Goal: Task Accomplishment & Management: Manage account settings

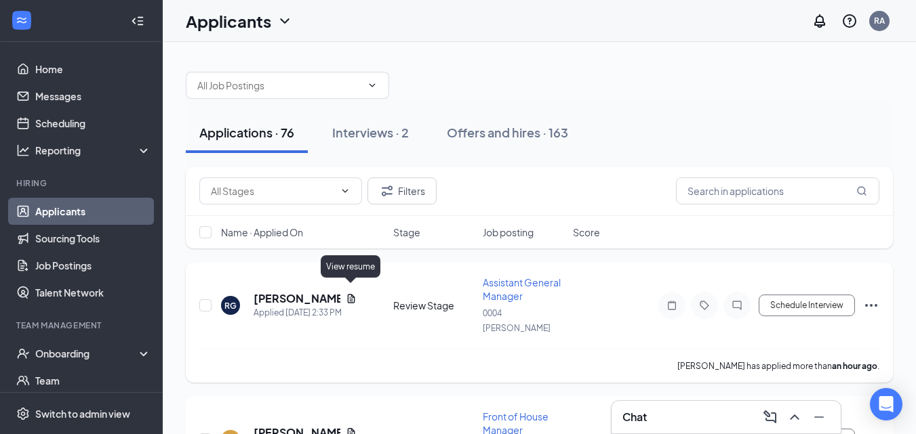
click at [349, 294] on icon "Document" at bounding box center [350, 298] width 7 height 9
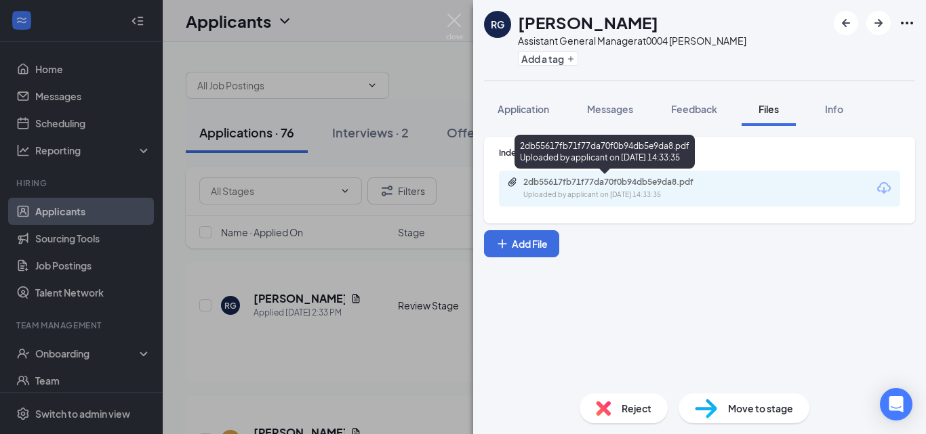
click at [604, 189] on div "2db55617fb71f77da70f0b94db5e9da8.pdf Uploaded by applicant on [DATE] 14:33:35" at bounding box center [617, 189] width 220 height 24
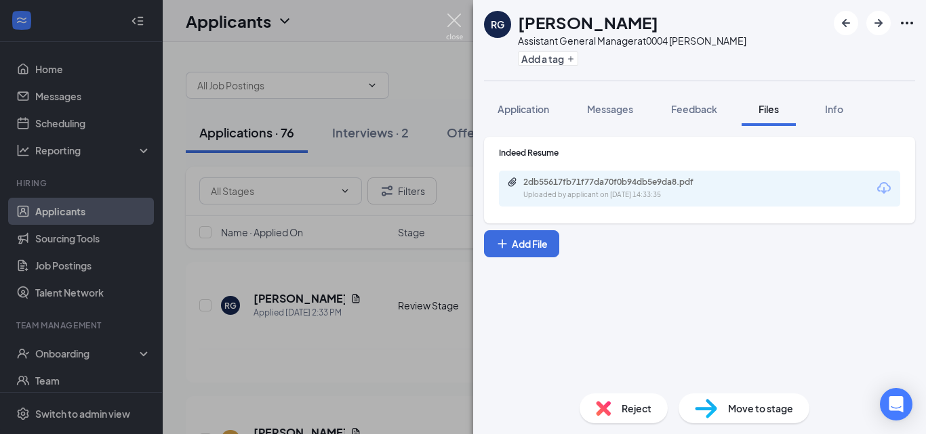
click at [450, 18] on img at bounding box center [454, 27] width 17 height 26
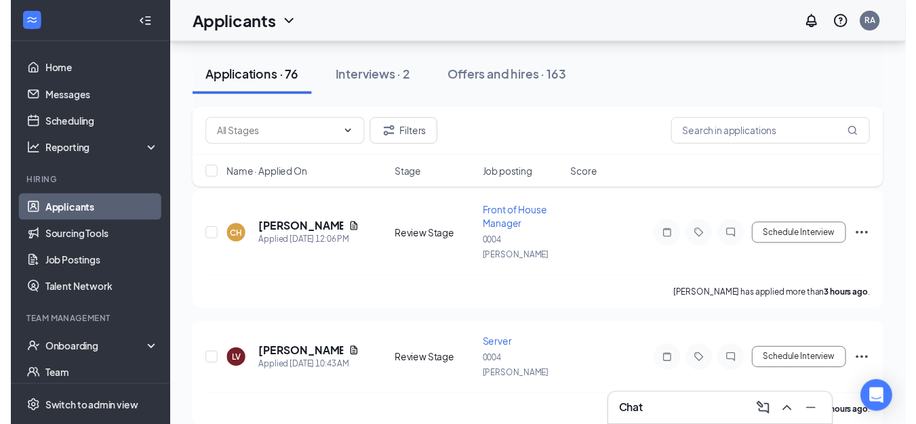
scroll to position [203, 0]
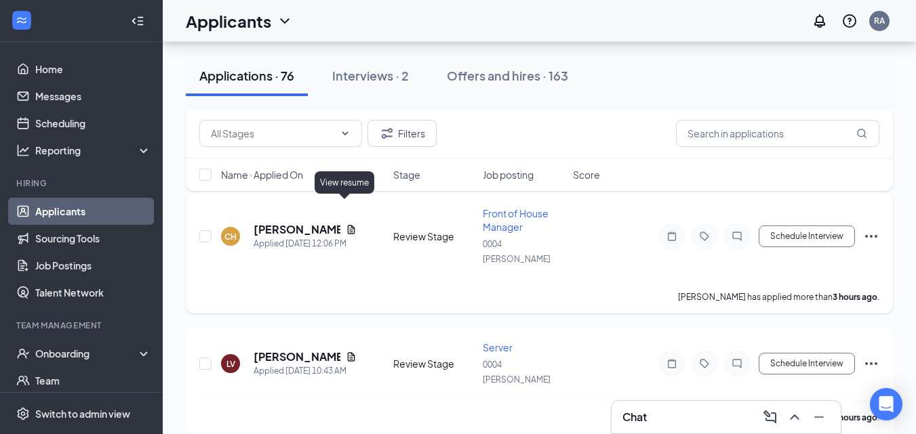
click at [347, 225] on icon "Document" at bounding box center [350, 229] width 7 height 9
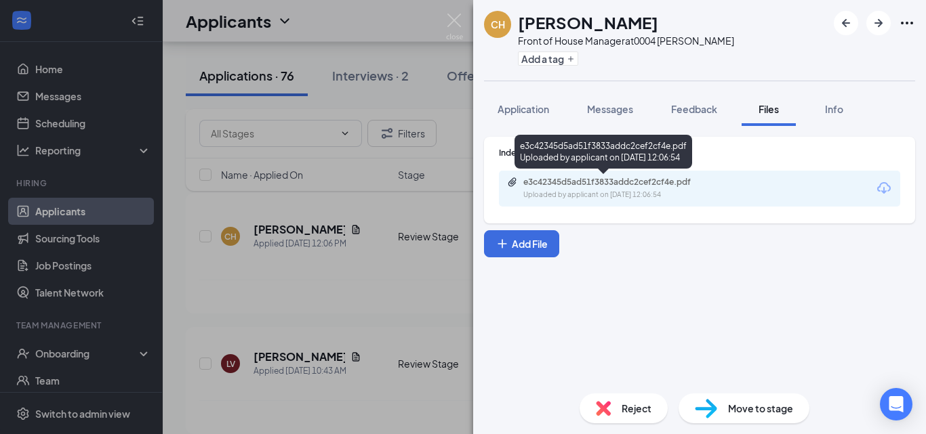
click at [594, 177] on div "e3c42345d5ad51f3833addc2cef2cf4e.pdf" at bounding box center [618, 182] width 190 height 11
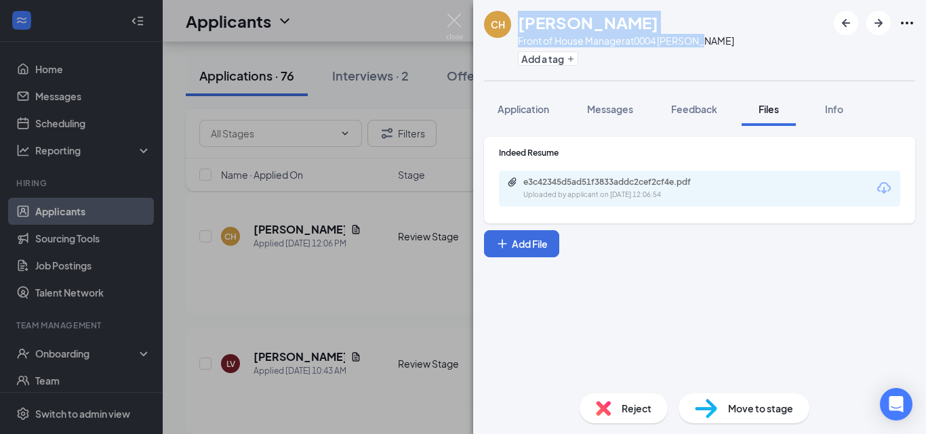
drag, startPoint x: 704, startPoint y: 41, endPoint x: 523, endPoint y: 27, distance: 180.8
click at [523, 27] on div "[PERSON_NAME] Front of House Manager at 0004 [PERSON_NAME] Add a tag" at bounding box center [626, 40] width 216 height 59
copy div "[PERSON_NAME] Front of House Manager at 0004 [PERSON_NAME]"
click at [455, 23] on img at bounding box center [454, 27] width 17 height 26
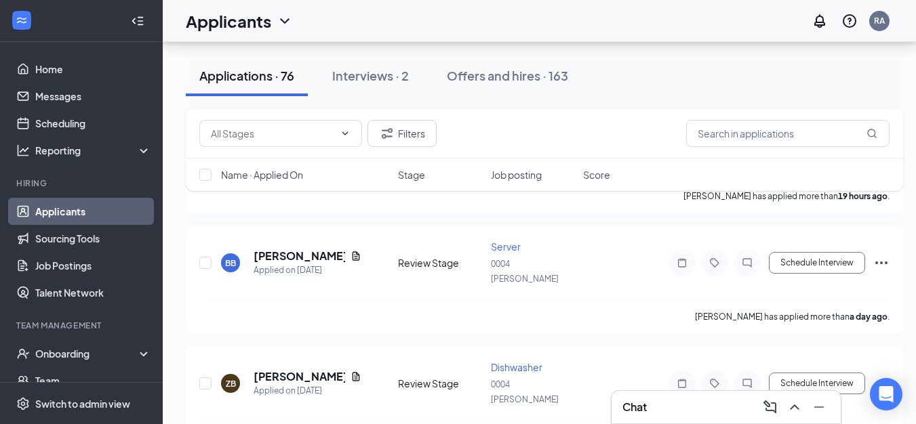
scroll to position [813, 0]
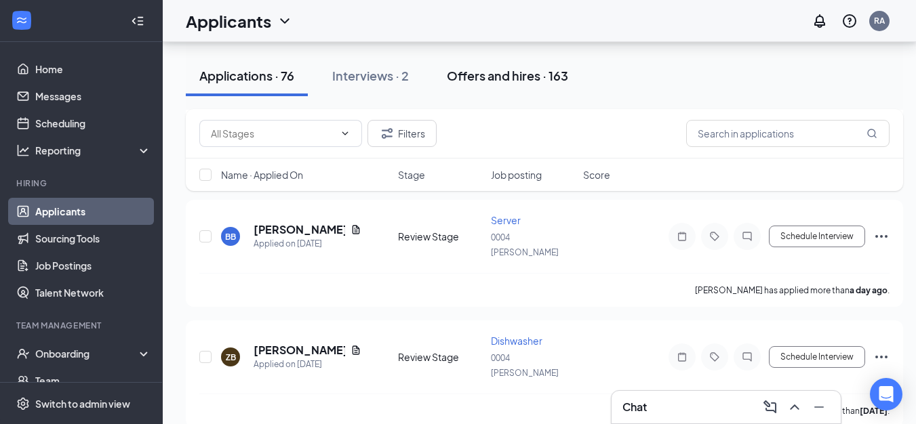
click at [501, 74] on div "Offers and hires · 163" at bounding box center [507, 75] width 121 height 17
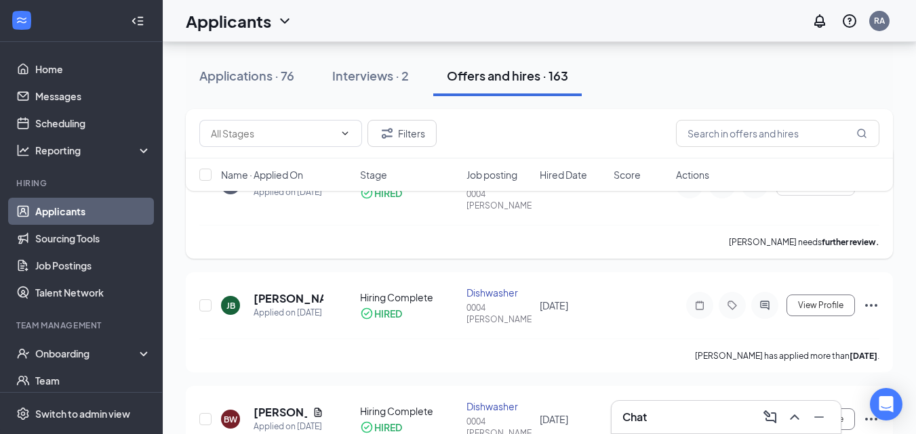
scroll to position [136, 0]
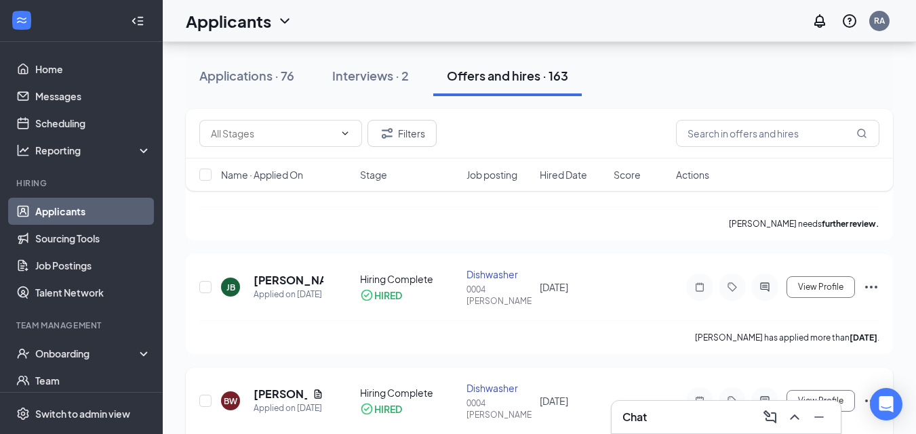
click at [868, 393] on icon "Ellipses" at bounding box center [871, 401] width 16 height 16
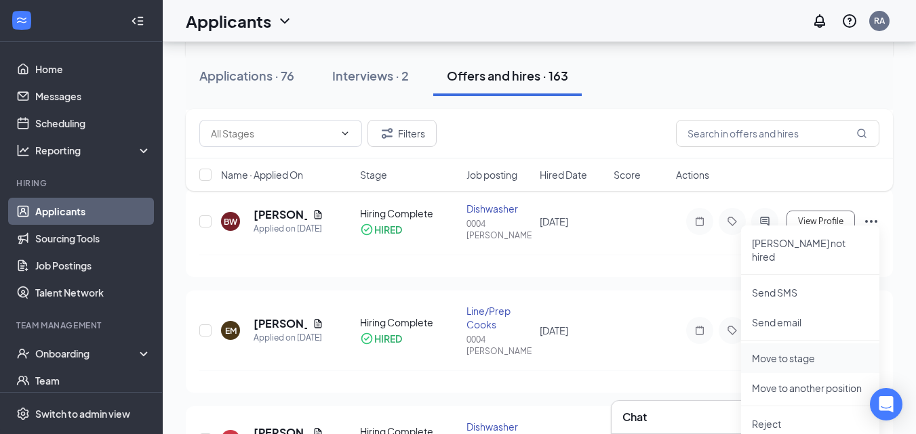
scroll to position [339, 0]
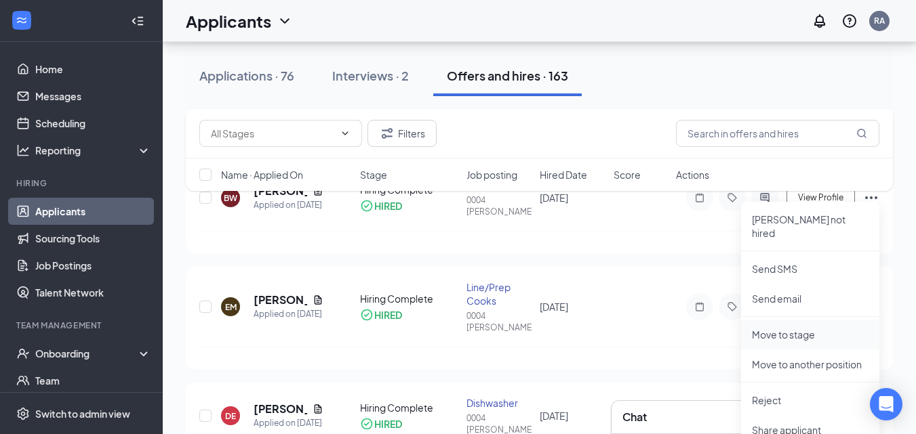
click at [791, 328] on p "Move to stage" at bounding box center [810, 335] width 117 height 14
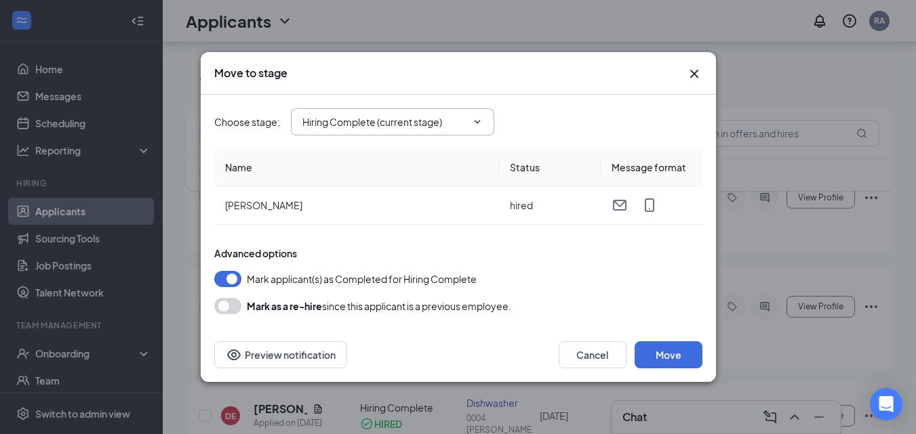
click at [352, 127] on input "Hiring Complete (current stage)" at bounding box center [384, 122] width 164 height 15
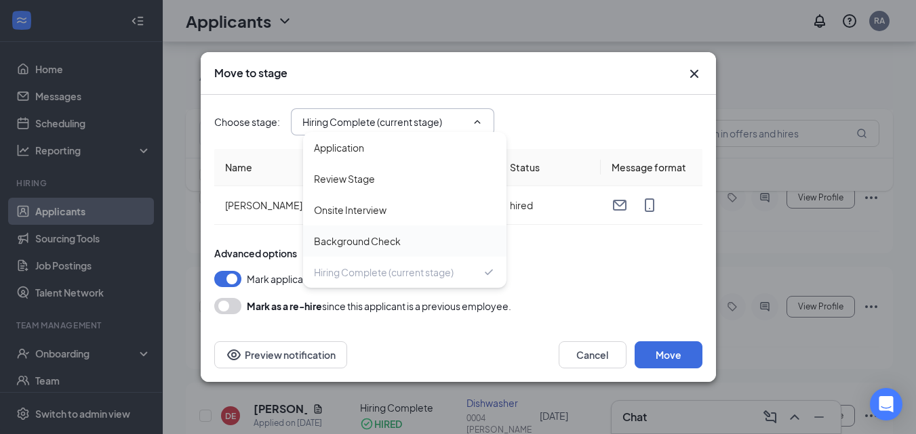
click at [345, 239] on div "Background Check" at bounding box center [357, 241] width 87 height 15
type input "Background Check"
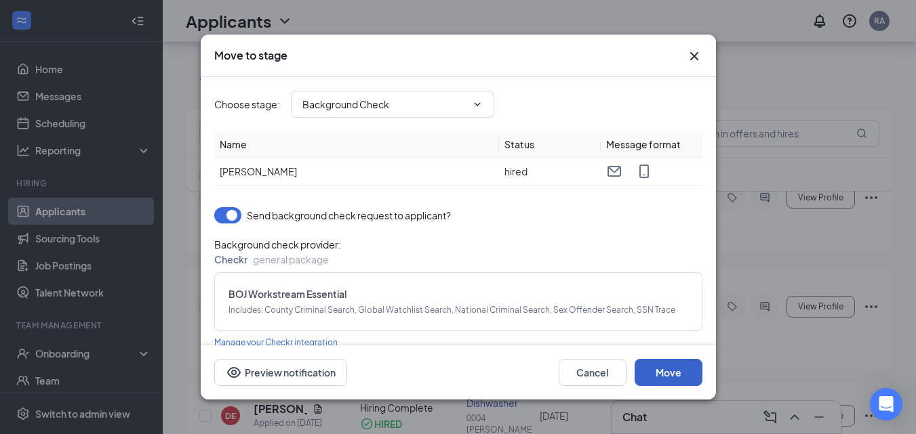
click at [673, 367] on button "Move" at bounding box center [668, 372] width 68 height 27
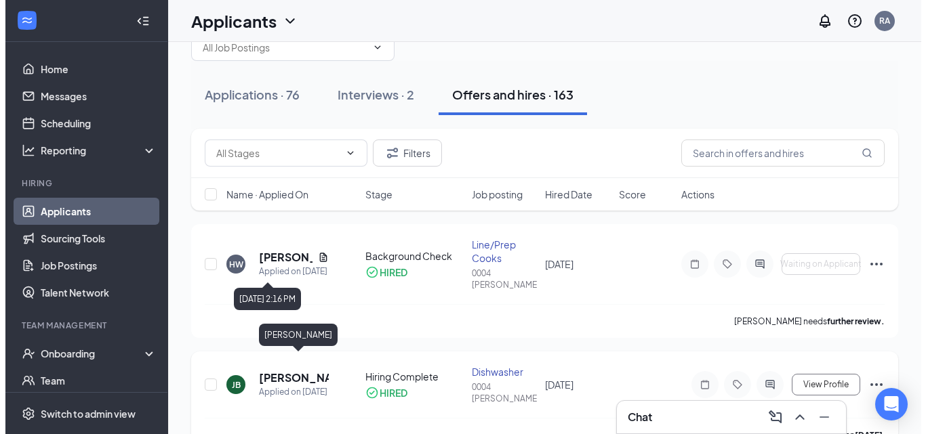
scroll to position [0, 0]
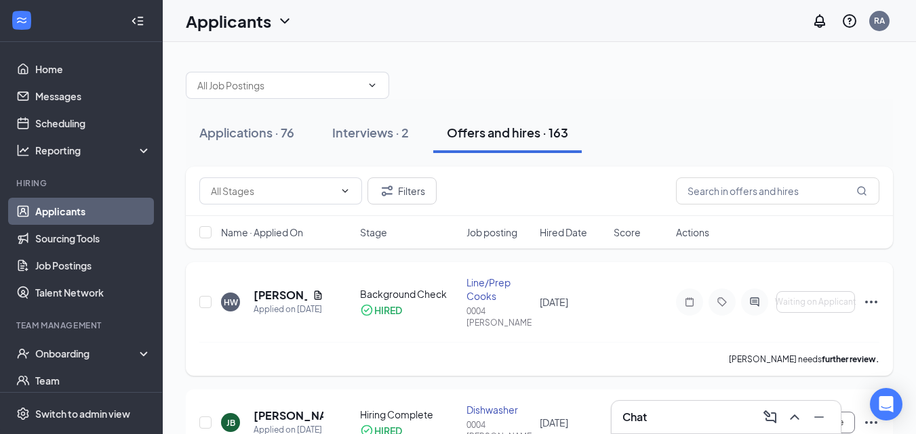
click at [873, 298] on icon "Ellipses" at bounding box center [871, 302] width 16 height 16
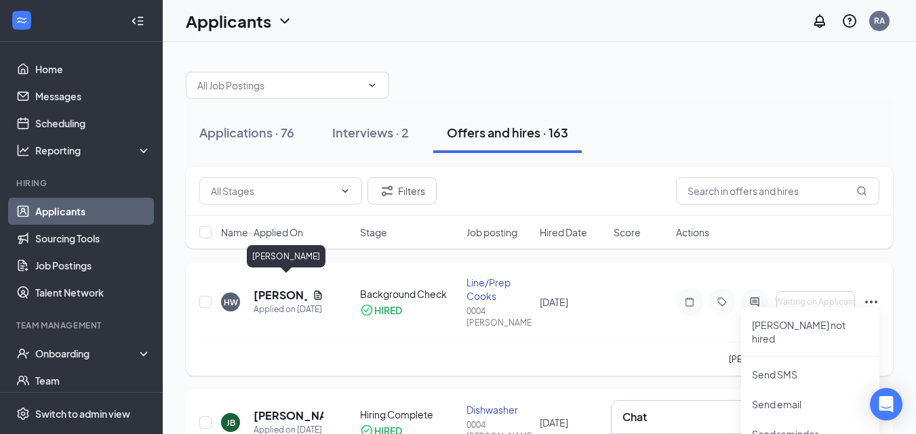
click at [284, 288] on h5 "[PERSON_NAME]" at bounding box center [280, 295] width 54 height 15
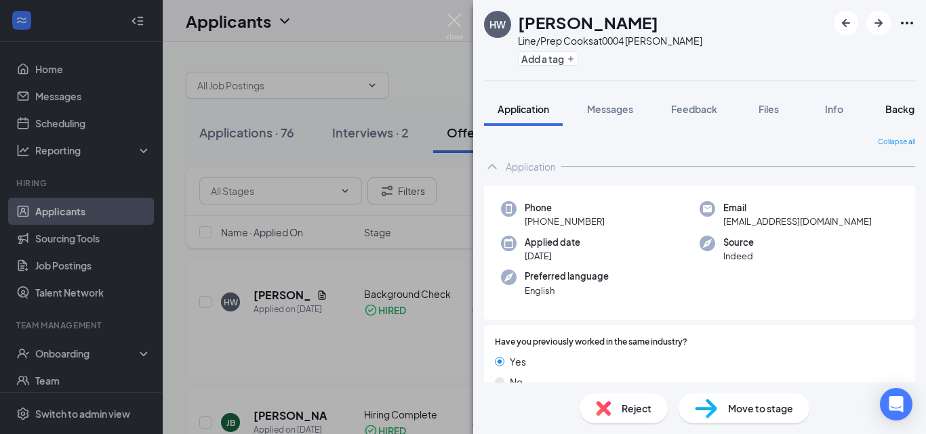
click at [895, 108] on span "Background" at bounding box center [913, 109] width 56 height 12
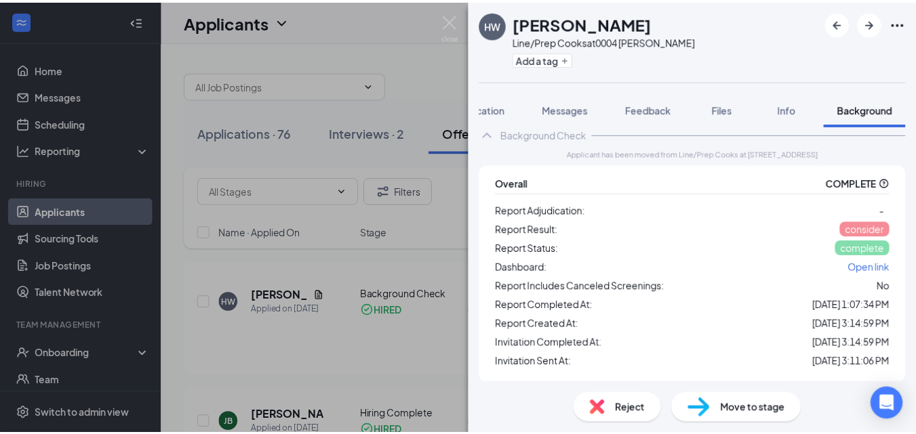
scroll to position [68, 0]
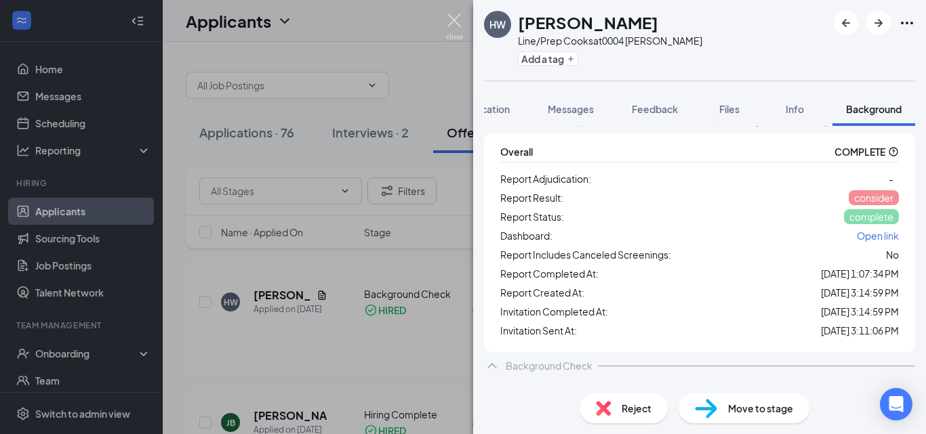
click at [454, 20] on img at bounding box center [454, 27] width 17 height 26
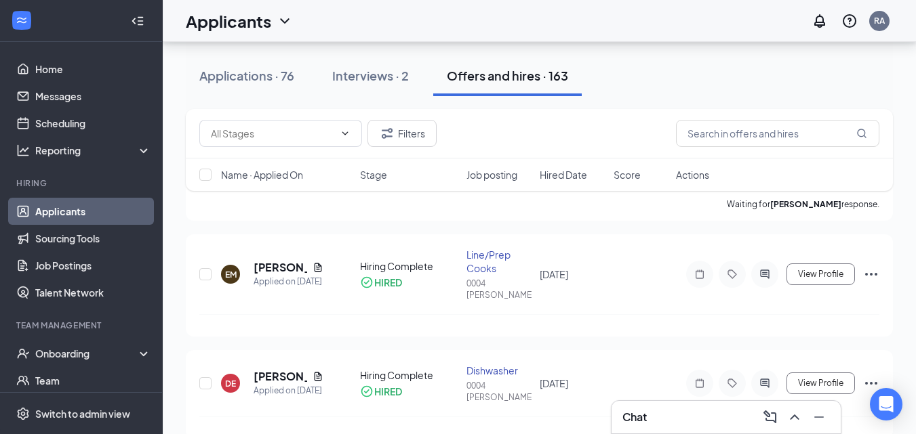
scroll to position [407, 0]
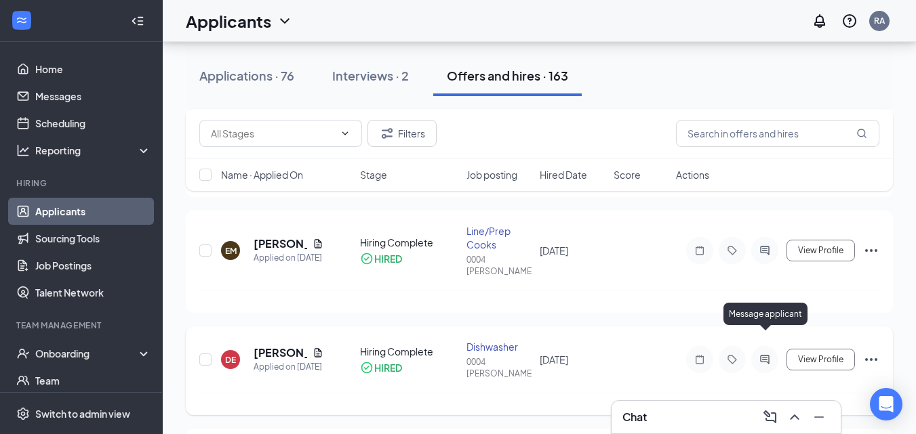
click at [763, 355] on icon "ActiveChat" at bounding box center [764, 359] width 9 height 9
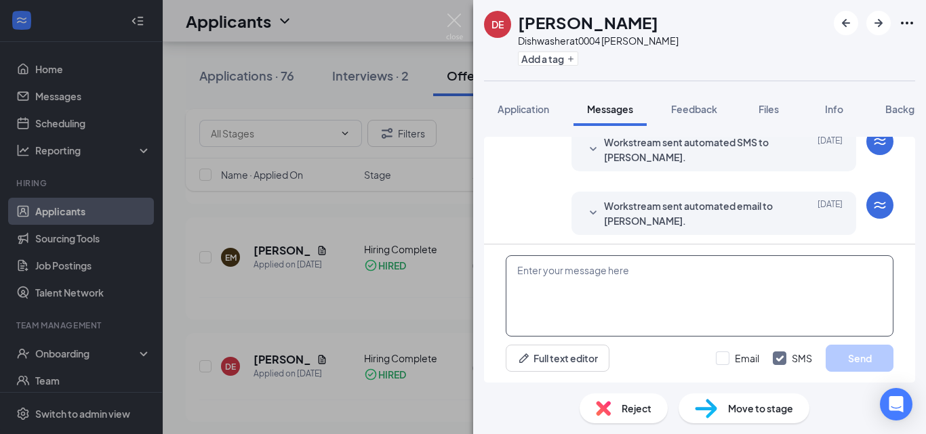
scroll to position [226, 0]
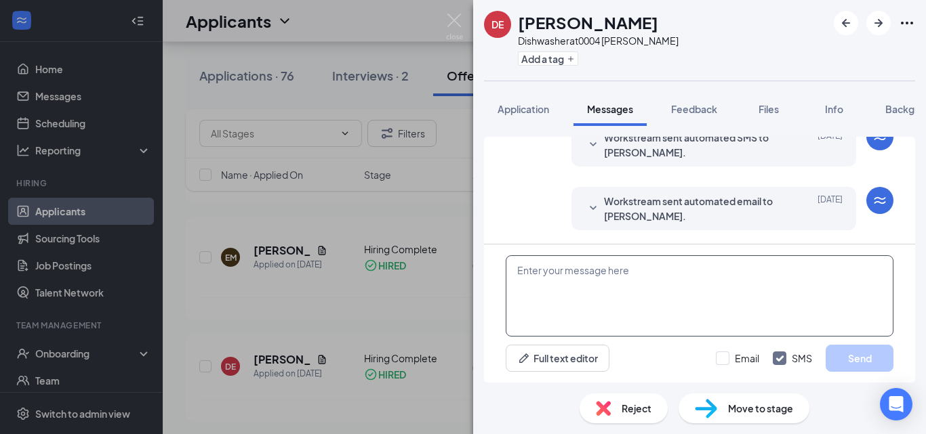
click at [722, 301] on textarea at bounding box center [700, 296] width 388 height 81
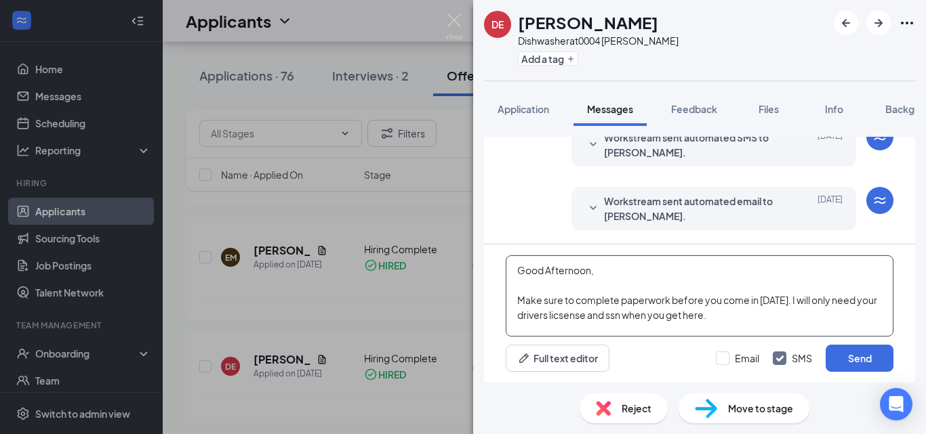
click at [600, 317] on textarea "Good Afternoon, Make sure to complete paperwork before you come in [DATE]. I wi…" at bounding box center [700, 296] width 388 height 81
click at [800, 324] on textarea "Good Afternoon, Make sure to complete paperwork before you come in [DATE]. I wi…" at bounding box center [700, 296] width 388 height 81
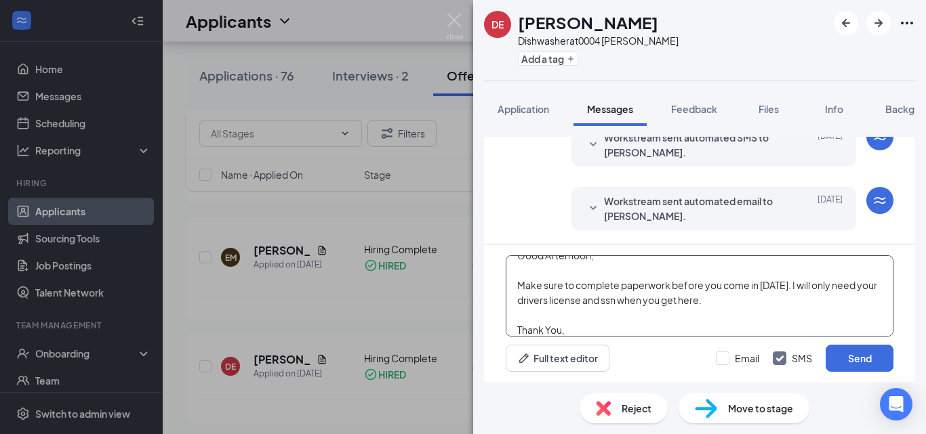
scroll to position [30, 0]
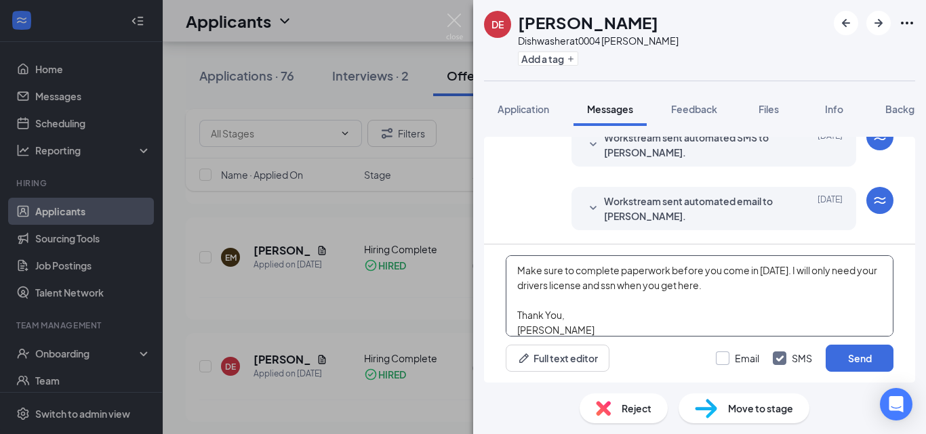
type textarea "Good Afternoon, Make sure to complete paperwork before you come in [DATE]. I wi…"
click at [729, 360] on input "Email" at bounding box center [737, 359] width 43 height 14
checkbox input "true"
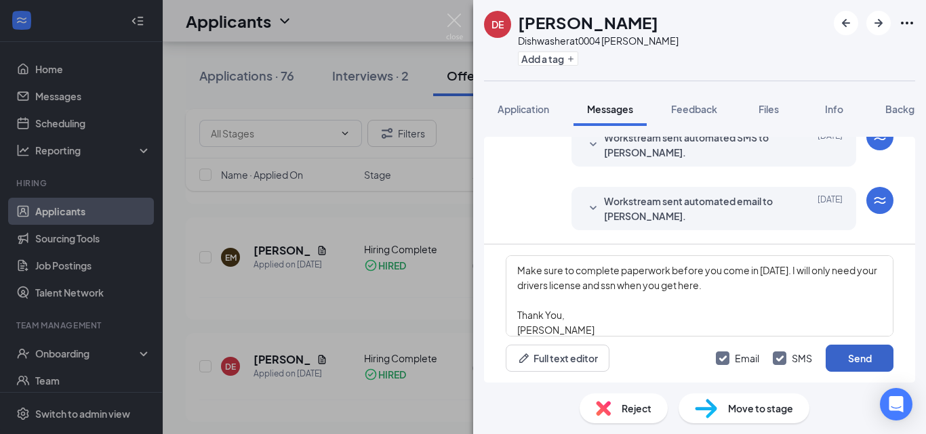
click at [852, 359] on button "Send" at bounding box center [860, 358] width 68 height 27
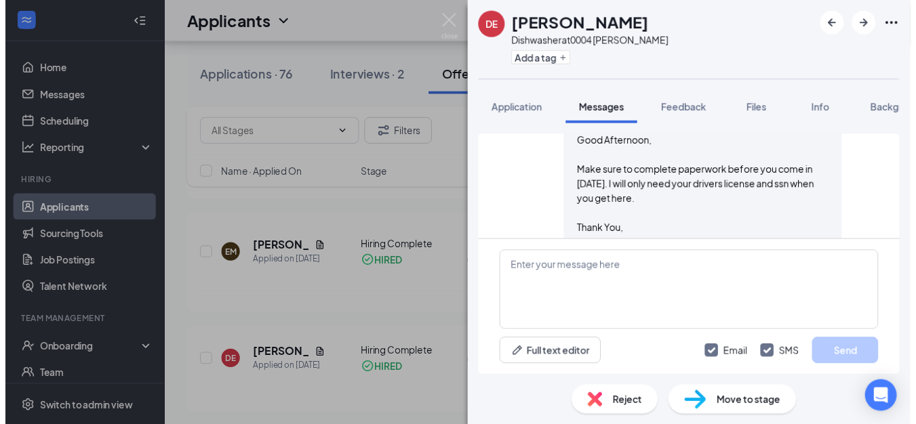
scroll to position [609, 0]
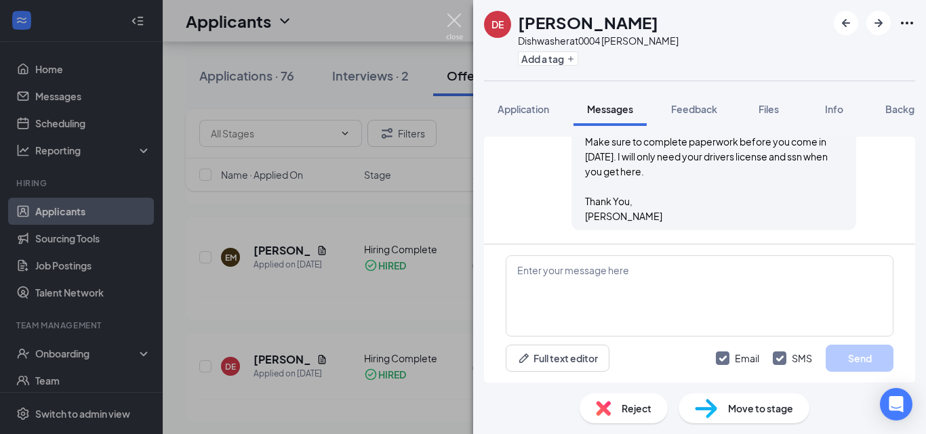
click at [454, 23] on img at bounding box center [454, 27] width 17 height 26
